Goal: Transaction & Acquisition: Purchase product/service

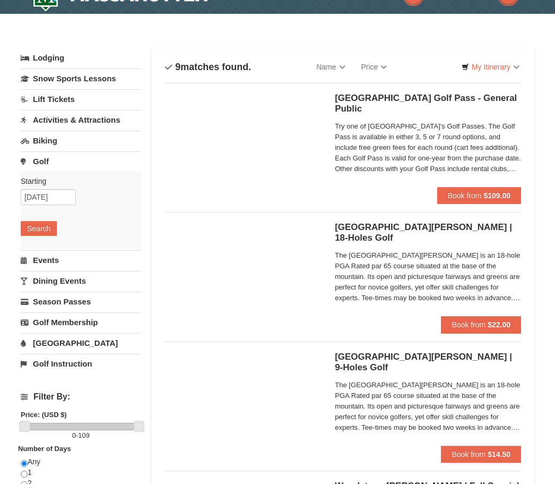
scroll to position [24, 0]
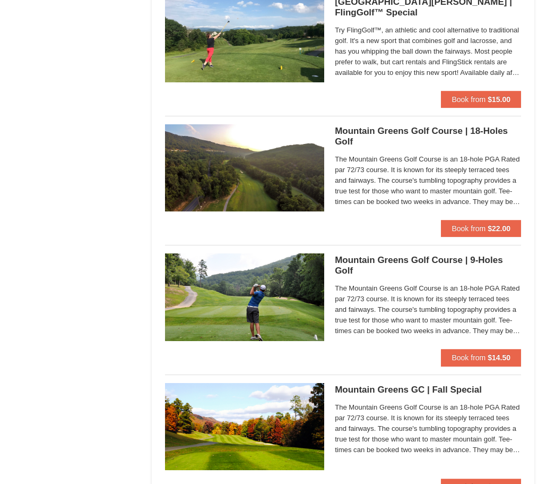
scroll to position [665, 0]
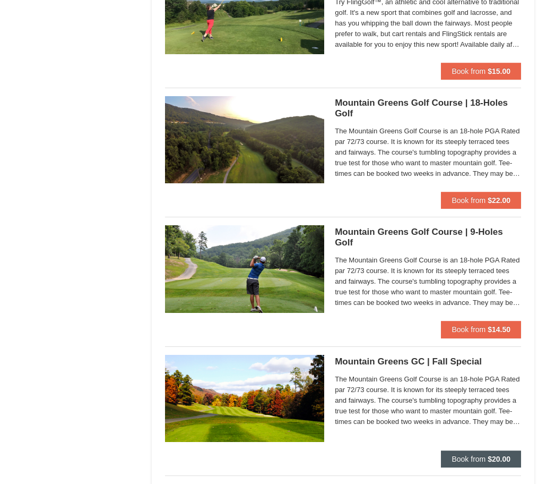
click at [453, 455] on span "Book from" at bounding box center [469, 458] width 34 height 8
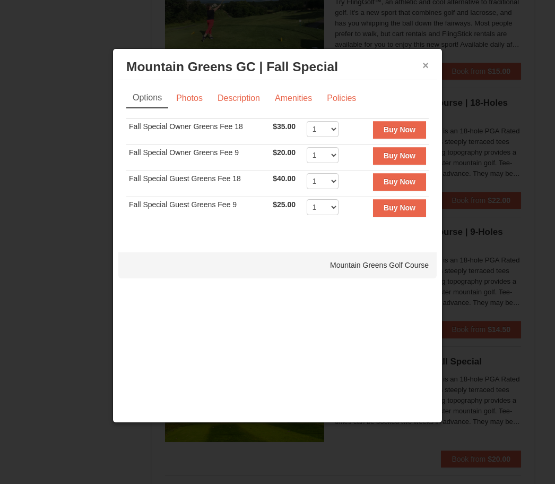
click at [425, 71] on button "×" at bounding box center [426, 65] width 6 height 11
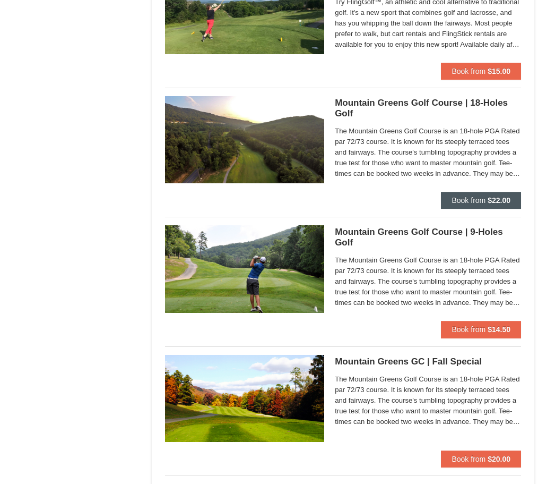
click at [457, 199] on span "Book from" at bounding box center [469, 200] width 34 height 8
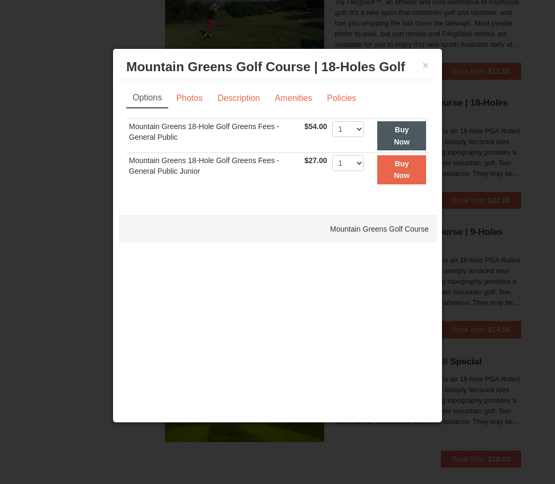
click at [401, 144] on strong "Buy Now" at bounding box center [402, 135] width 16 height 20
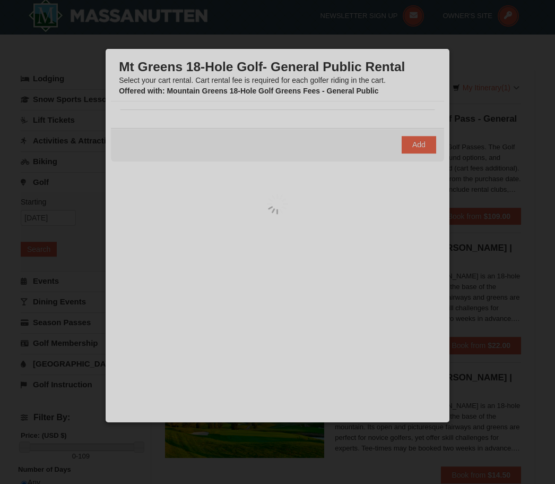
scroll to position [3, 0]
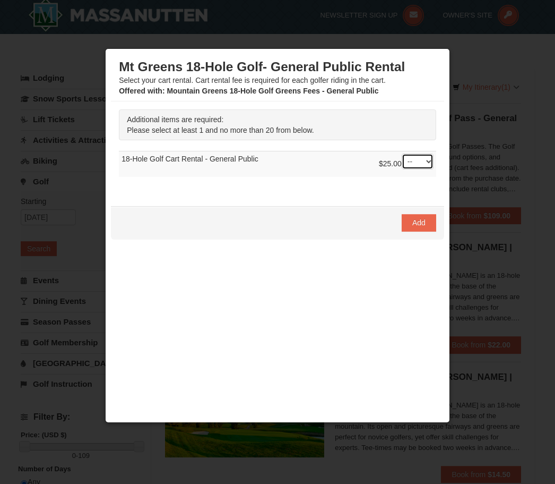
select select "1"
click at [417, 222] on span "Add" at bounding box center [418, 222] width 13 height 8
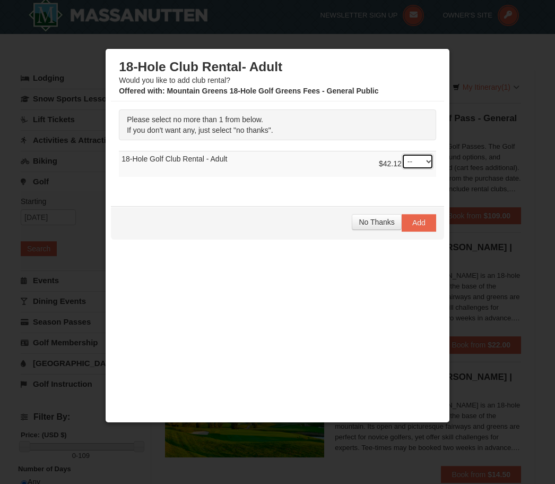
select select "1"
click at [420, 223] on span "Add" at bounding box center [418, 222] width 13 height 8
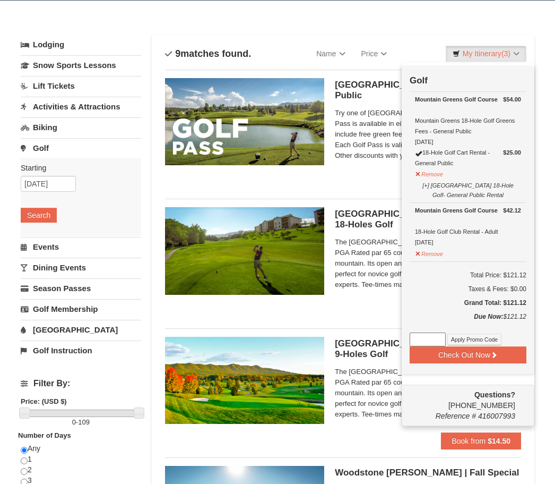
scroll to position [46, 0]
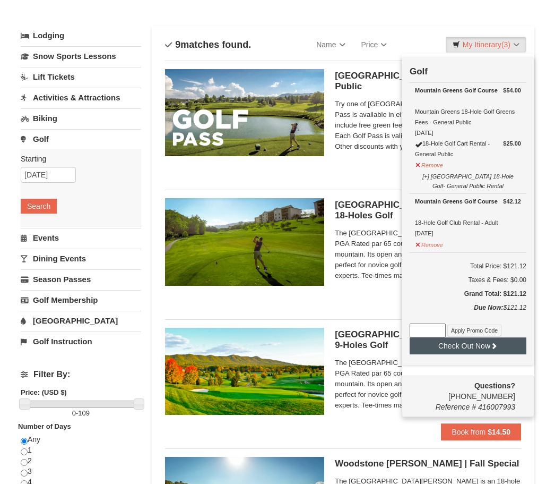
click at [514, 351] on button "Check Out Now" at bounding box center [468, 345] width 117 height 17
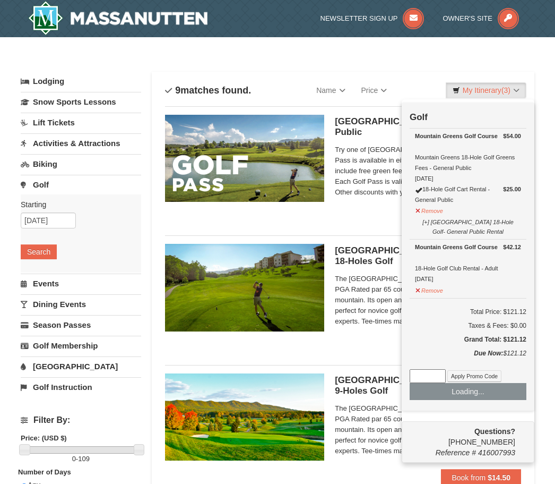
scroll to position [81, 0]
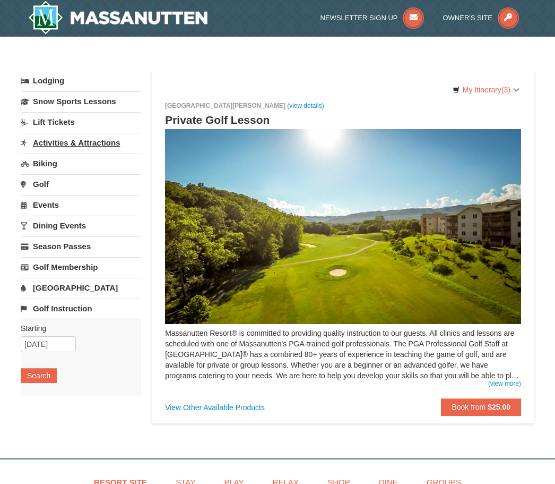
click at [103, 146] on link "Activities & Attractions" at bounding box center [81, 143] width 120 height 20
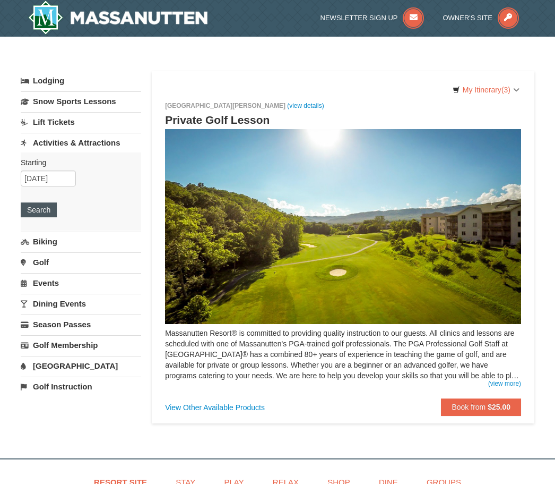
click at [45, 210] on button "Search" at bounding box center [39, 209] width 36 height 15
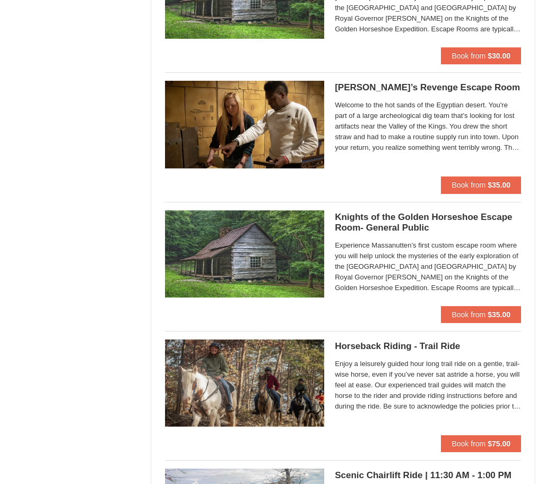
scroll to position [1066, 0]
